Goal: Navigation & Orientation: Find specific page/section

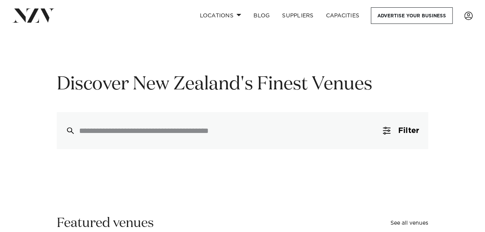
scroll to position [39, 0]
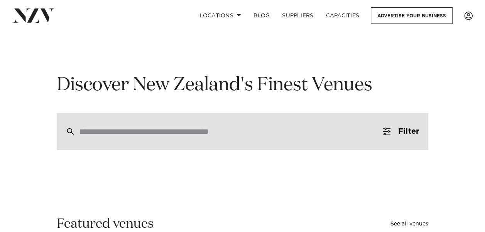
click at [214, 133] on input "search" at bounding box center [226, 131] width 294 height 8
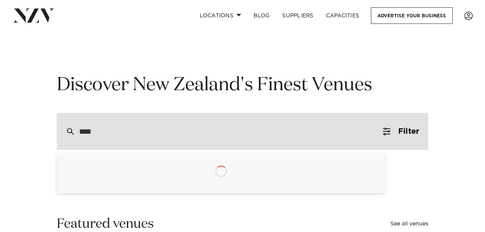
type input "*****"
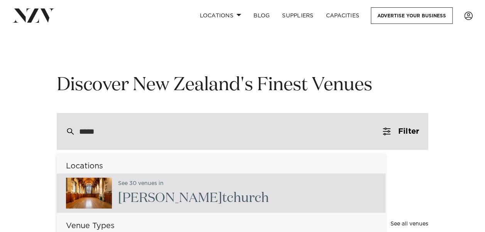
click at [180, 196] on h2 "[PERSON_NAME]" at bounding box center [193, 198] width 151 height 17
type input "**********"
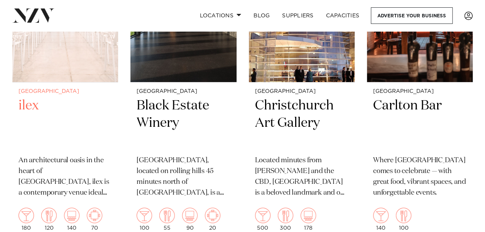
scroll to position [1349, 0]
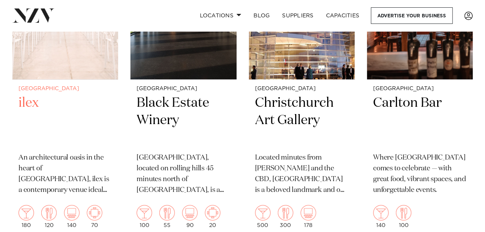
click at [89, 174] on p "An architectural oasis in the heart of [GEOGRAPHIC_DATA], ilex is a contemporar…" at bounding box center [65, 174] width 93 height 43
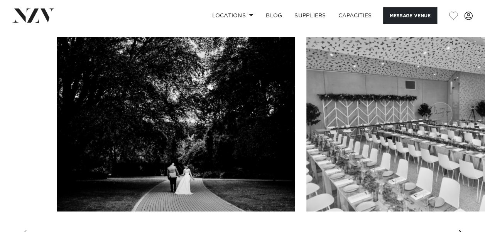
scroll to position [804, 0]
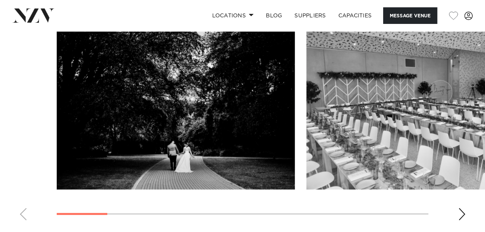
click at [463, 212] on div "Next slide" at bounding box center [462, 214] width 8 height 12
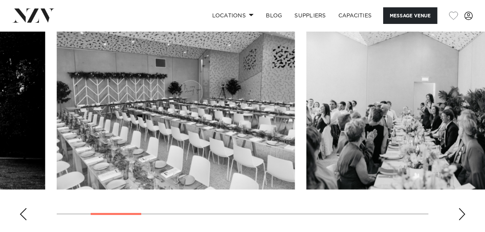
click at [463, 214] on div "Next slide" at bounding box center [462, 214] width 8 height 12
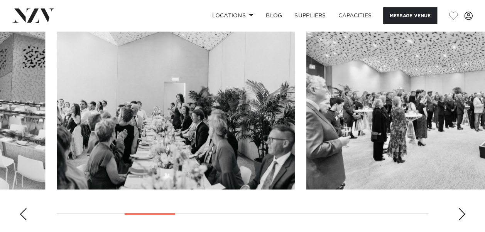
click at [463, 214] on div "Next slide" at bounding box center [462, 214] width 8 height 12
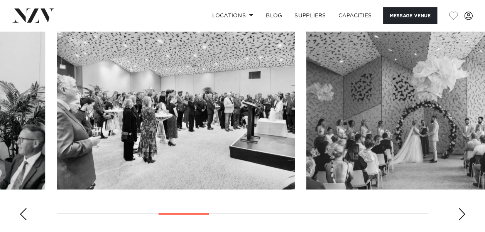
click at [463, 214] on div "Next slide" at bounding box center [462, 214] width 8 height 12
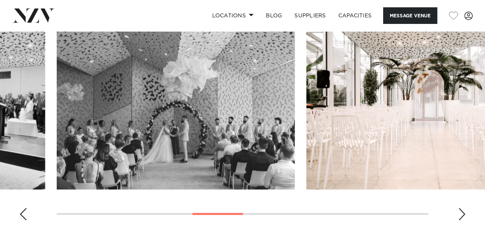
click at [463, 214] on div "Next slide" at bounding box center [462, 214] width 8 height 12
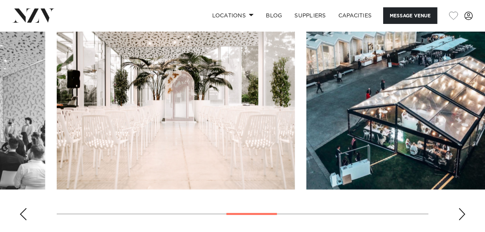
click at [463, 214] on div "Next slide" at bounding box center [462, 214] width 8 height 12
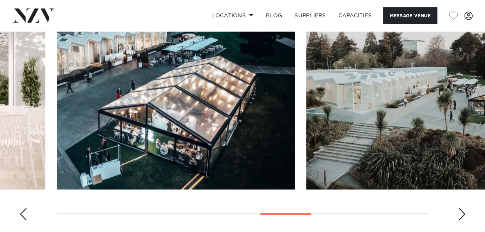
click at [463, 214] on div "Next slide" at bounding box center [462, 214] width 8 height 12
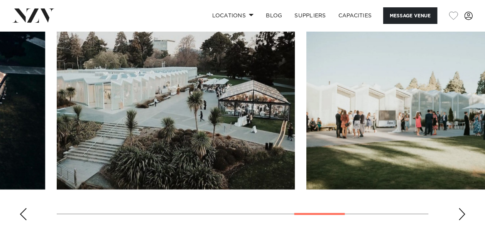
click at [463, 214] on div "Next slide" at bounding box center [462, 214] width 8 height 12
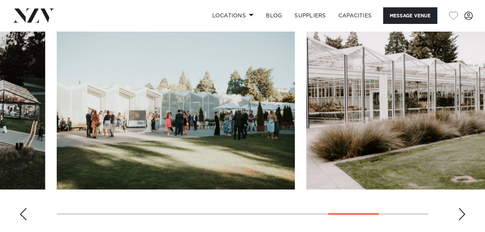
click at [463, 214] on div "Next slide" at bounding box center [462, 214] width 8 height 12
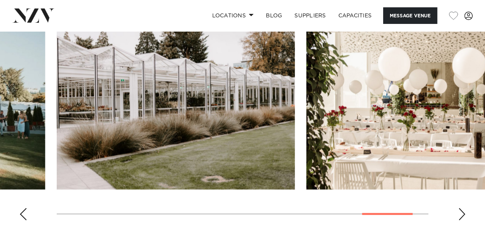
click at [463, 214] on div "Next slide" at bounding box center [462, 214] width 8 height 12
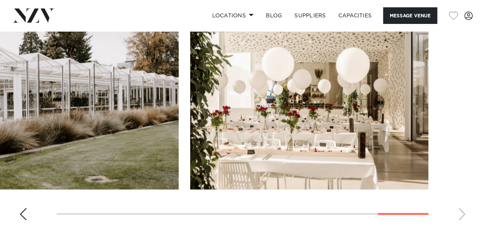
click at [463, 214] on swiper-container at bounding box center [242, 121] width 485 height 212
